Goal: Ask a question: Seek information or help from site administrators or community

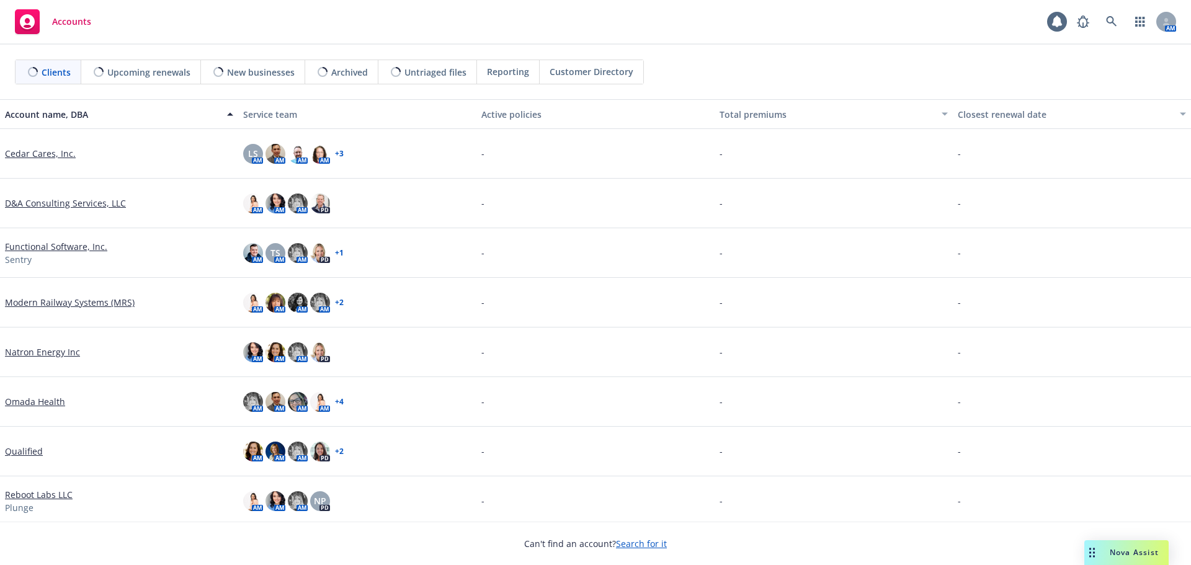
click at [1111, 550] on span "Nova Assist" at bounding box center [1134, 552] width 49 height 11
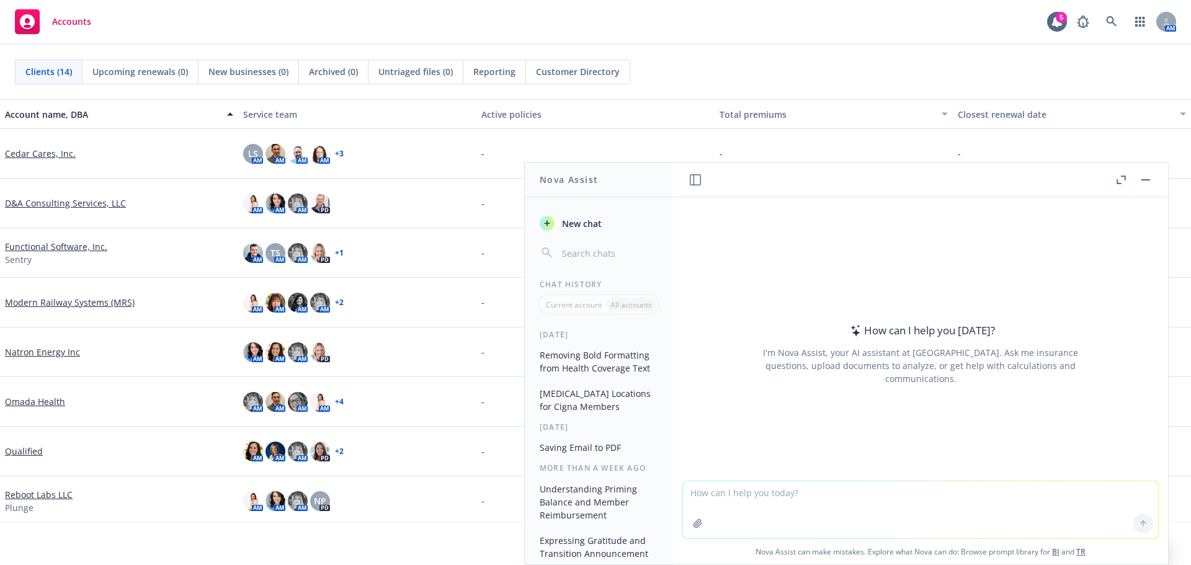
click at [702, 491] on textarea at bounding box center [920, 509] width 475 height 57
paste textarea "A new hire has chosen to waive our Medical insurance, but enroll in [GEOGRAPHIC…"
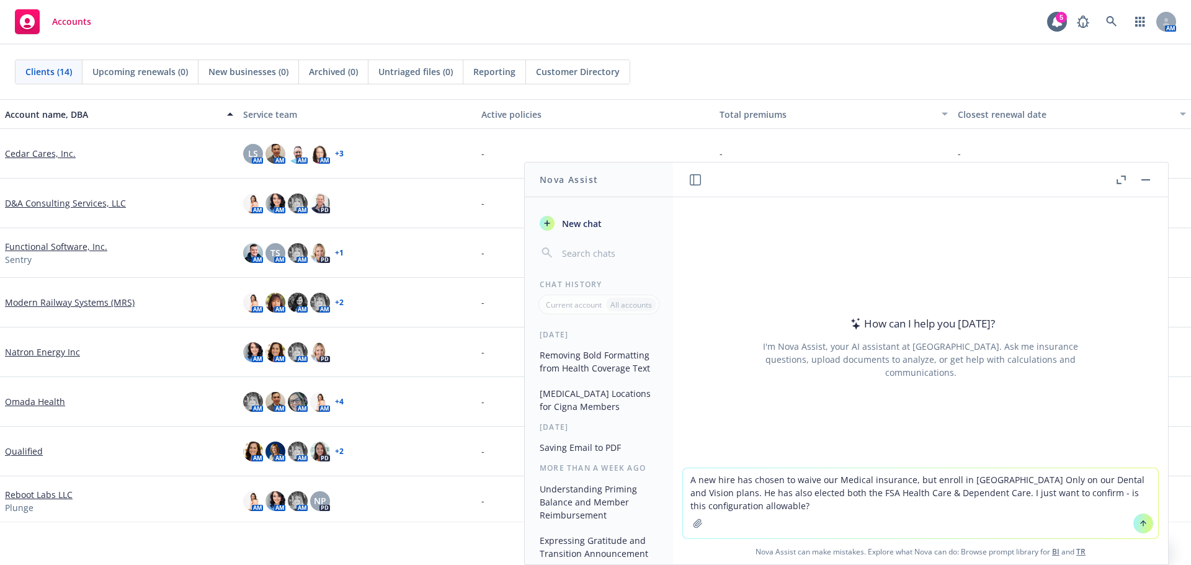
type textarea "A new hire has chosen to waive our Medical insurance, but enroll in [GEOGRAPHIC…"
click at [1139, 527] on icon at bounding box center [1143, 523] width 9 height 9
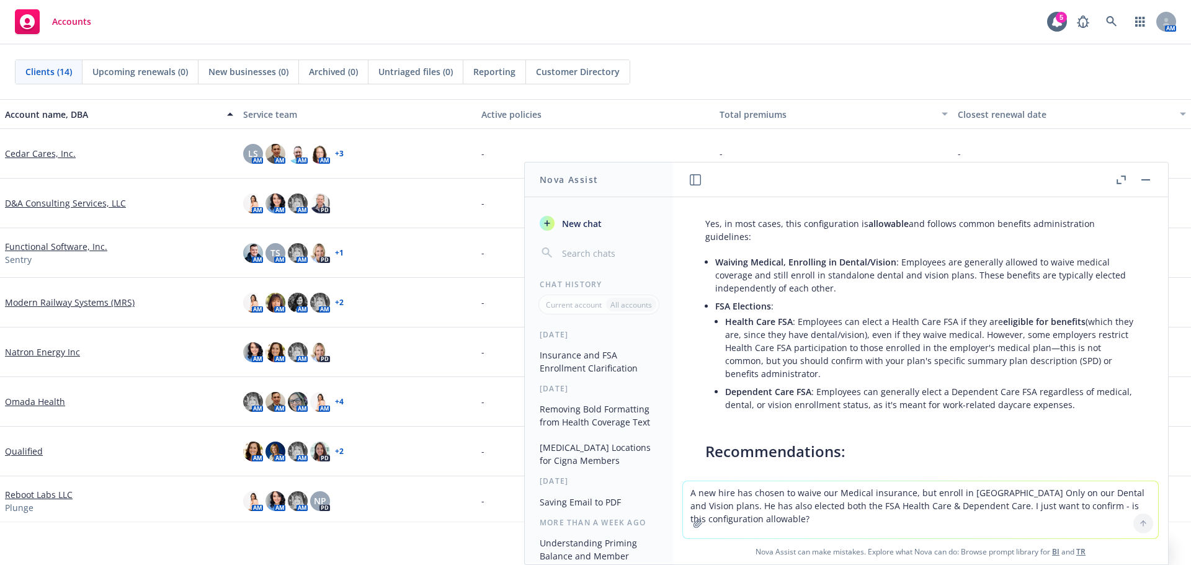
scroll to position [37, 0]
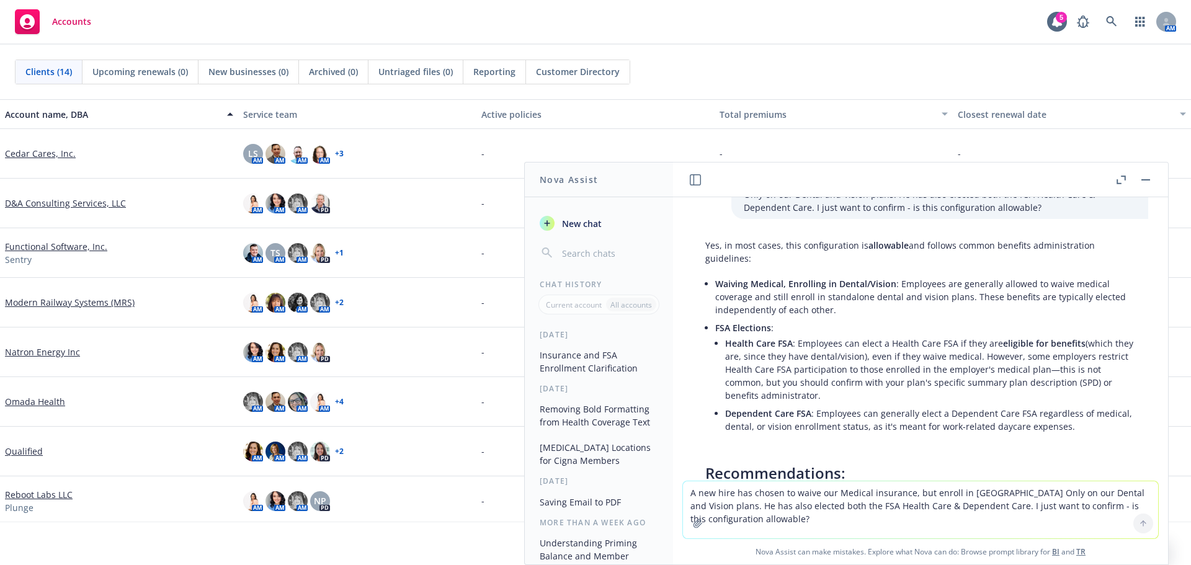
click at [1143, 179] on icon "button" at bounding box center [1146, 179] width 9 height 1
